Goal: Find specific page/section: Find specific page/section

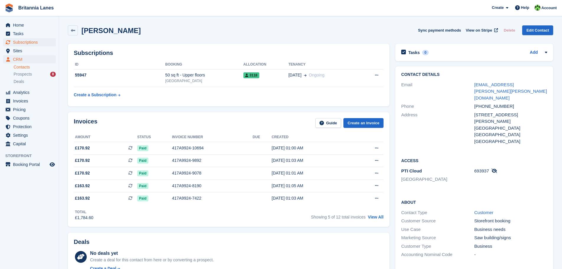
scroll to position [30, 0]
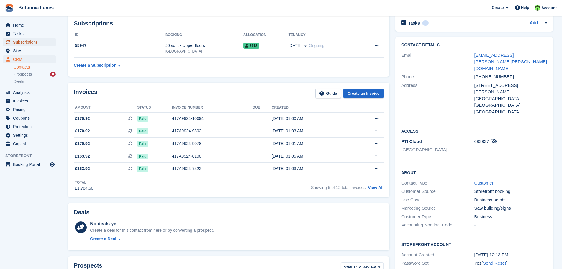
click at [33, 42] on span "Subscriptions" at bounding box center [30, 42] width 35 height 8
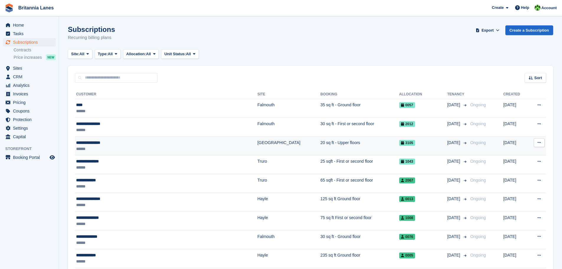
click at [123, 144] on div "**********" at bounding box center [137, 143] width 123 height 6
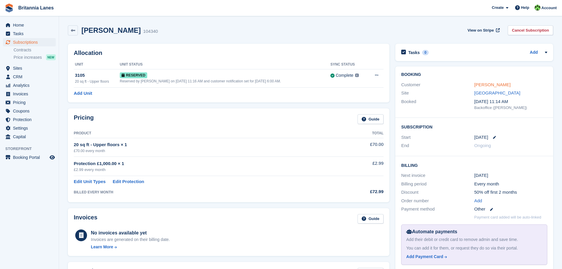
click at [494, 83] on link "Matthew Leworthy" at bounding box center [492, 84] width 36 height 5
